Goal: Find specific page/section: Find specific page/section

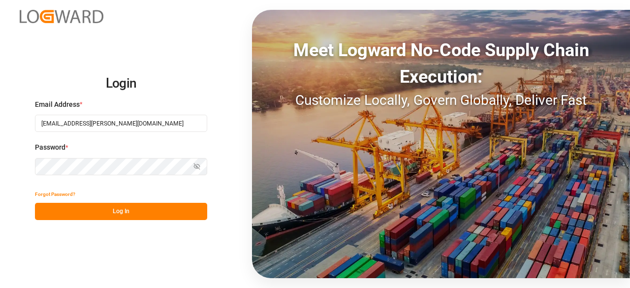
type input "[EMAIL_ADDRESS][PERSON_NAME][DOMAIN_NAME]"
click at [190, 168] on button "Show password" at bounding box center [196, 166] width 21 height 17
click at [195, 168] on icon "button" at bounding box center [197, 166] width 6 height 4
click at [185, 212] on button "Log In" at bounding box center [121, 211] width 172 height 17
click at [199, 163] on icon "button" at bounding box center [196, 166] width 7 height 7
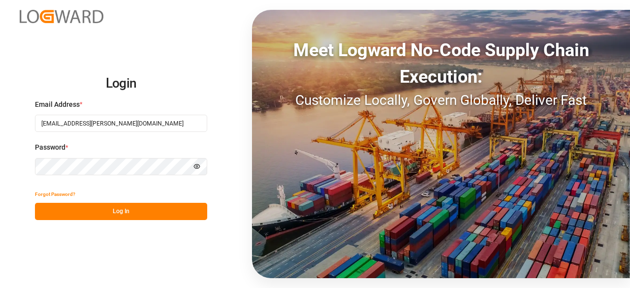
click at [0, 174] on html "Login Email Address * [EMAIL_ADDRESS][PERSON_NAME][DOMAIN_NAME] Password * Hide…" at bounding box center [315, 144] width 630 height 288
click at [99, 205] on button "Log In" at bounding box center [121, 211] width 172 height 17
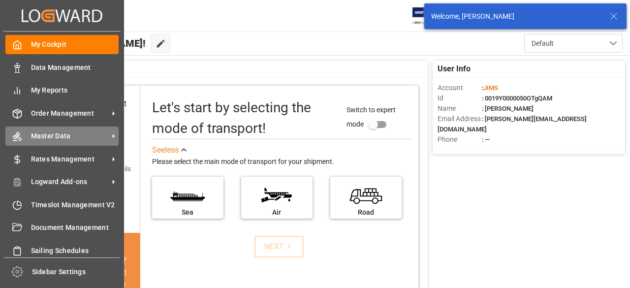
click at [84, 135] on span "Master Data" at bounding box center [70, 136] width 78 height 10
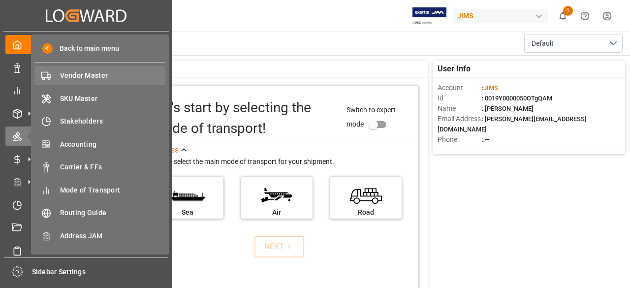
click at [102, 79] on span "Vendor Master" at bounding box center [113, 75] width 106 height 10
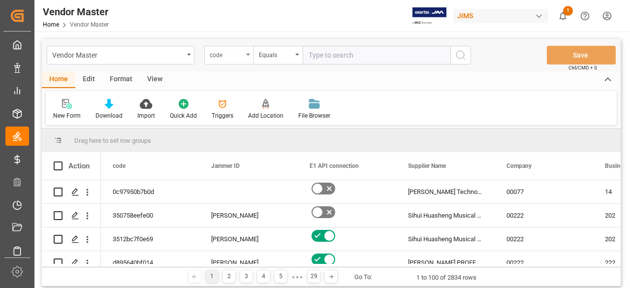
click at [250, 57] on div "code" at bounding box center [228, 55] width 49 height 19
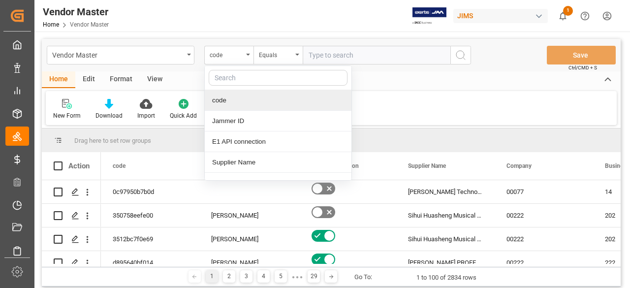
click at [246, 85] on input "text" at bounding box center [278, 78] width 139 height 16
click at [245, 80] on input "text" at bounding box center [278, 78] width 139 height 16
type input "supplier"
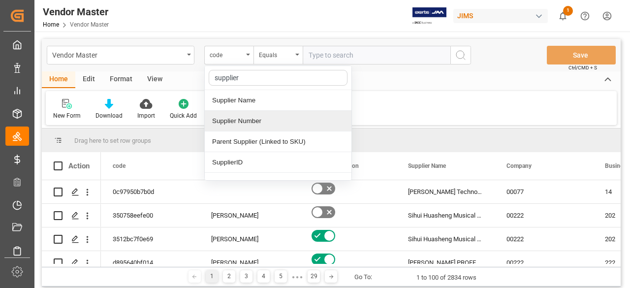
click at [253, 122] on div "Supplier Number" at bounding box center [278, 121] width 147 height 21
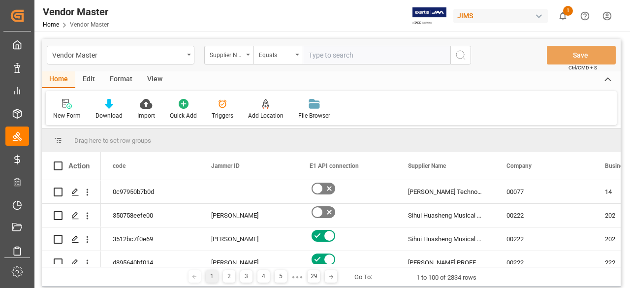
click at [339, 56] on input "text" at bounding box center [377, 55] width 148 height 19
paste input "592868"
type input "592868"
click at [466, 59] on icon "search button" at bounding box center [461, 55] width 12 height 12
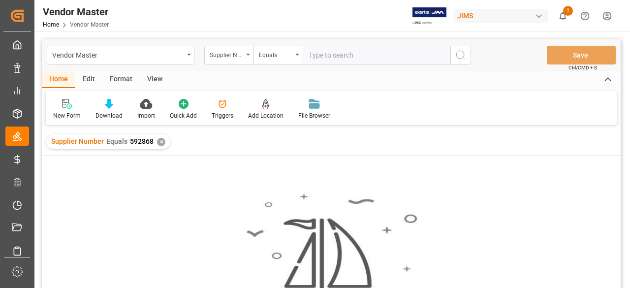
click at [335, 54] on input "text" at bounding box center [377, 55] width 148 height 19
paste input "242713"
type input "242713"
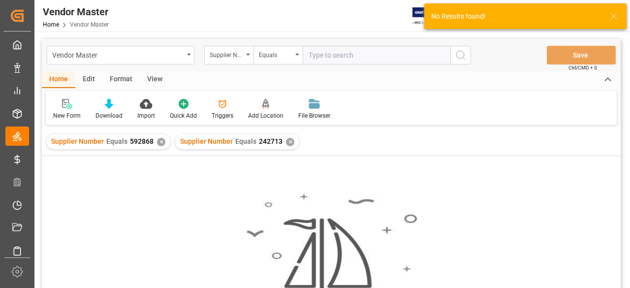
click at [159, 144] on div "✕" at bounding box center [161, 142] width 8 height 8
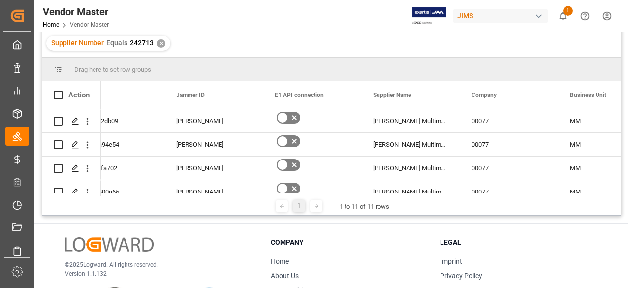
scroll to position [0, 120]
